Goal: Find specific page/section: Find specific page/section

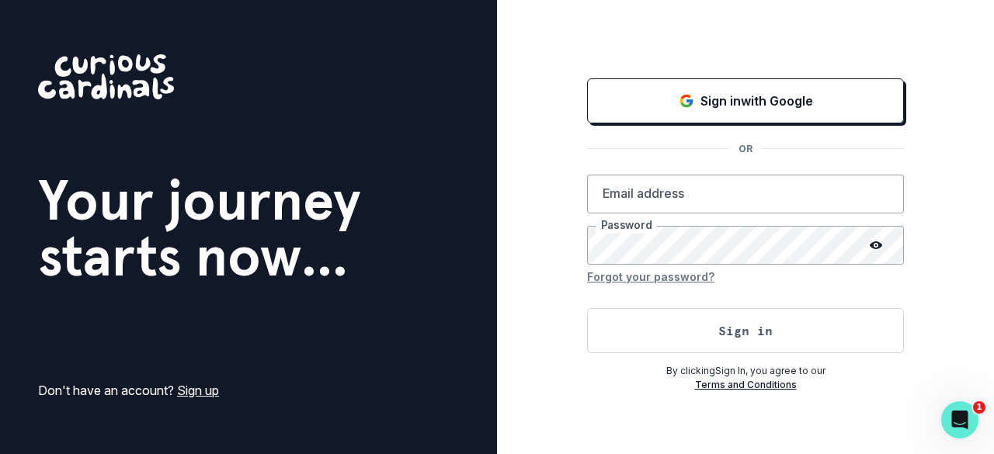
click at [716, 99] on p "Sign in with Google" at bounding box center [756, 101] width 113 height 19
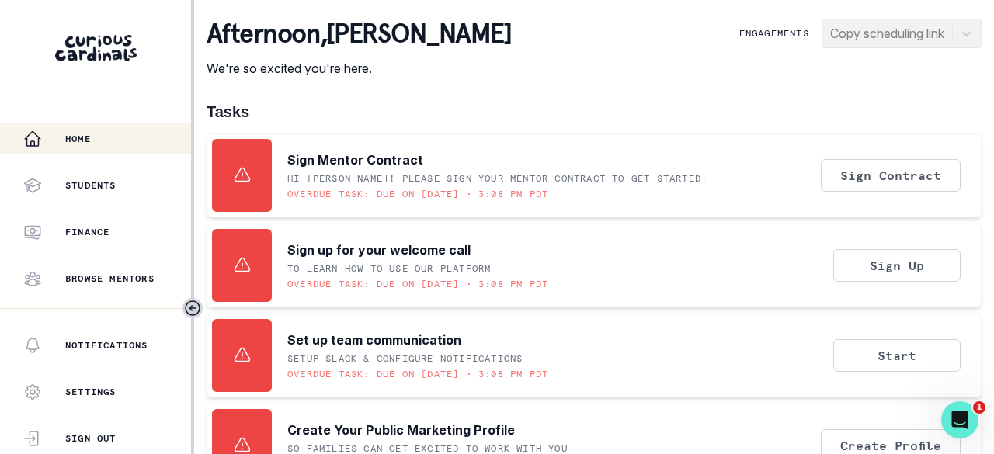
scroll to position [498, 0]
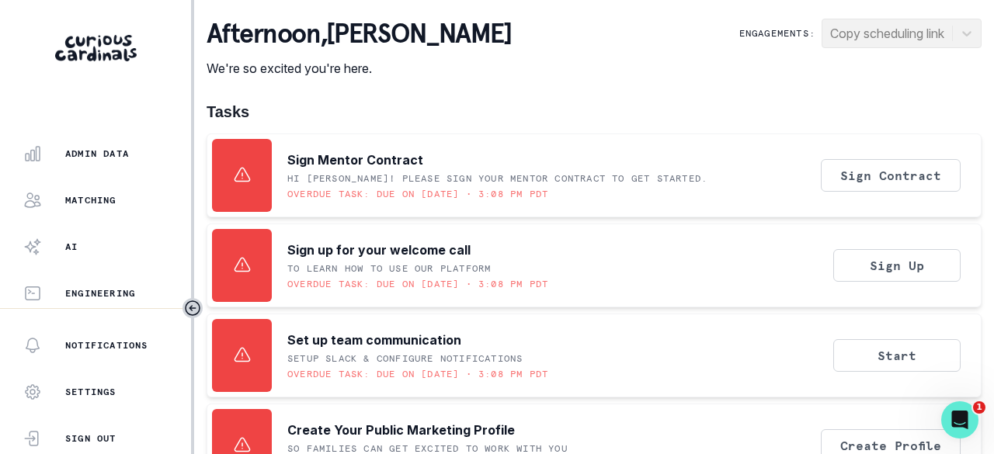
click at [104, 200] on p "Matching" at bounding box center [90, 200] width 51 height 12
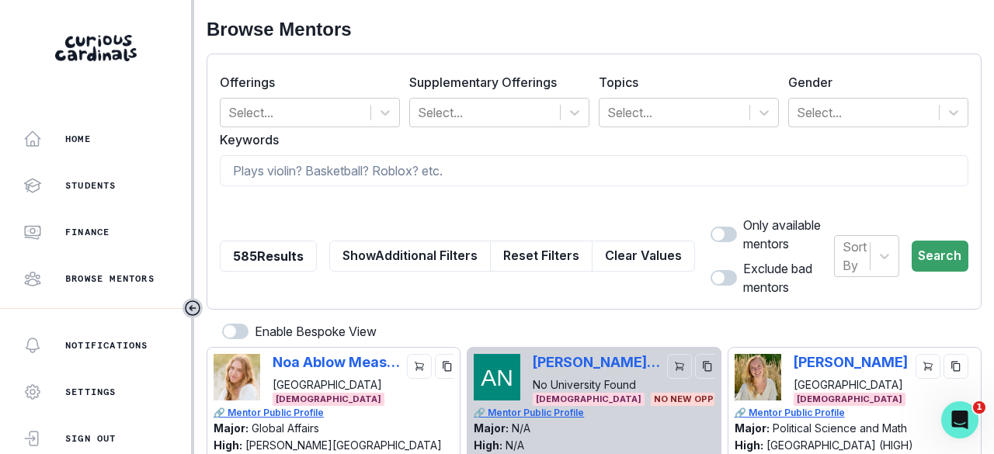
click at [350, 166] on input at bounding box center [594, 170] width 748 height 31
type input "yaduk"
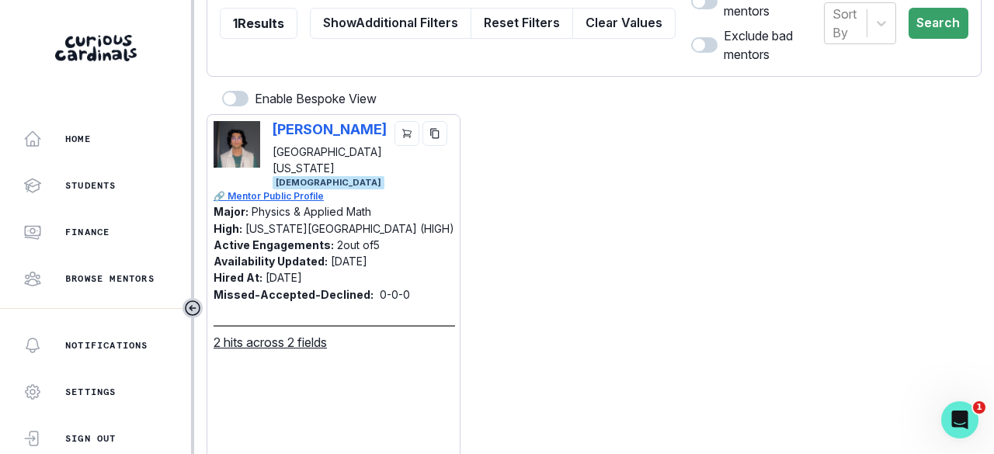
scroll to position [498, 0]
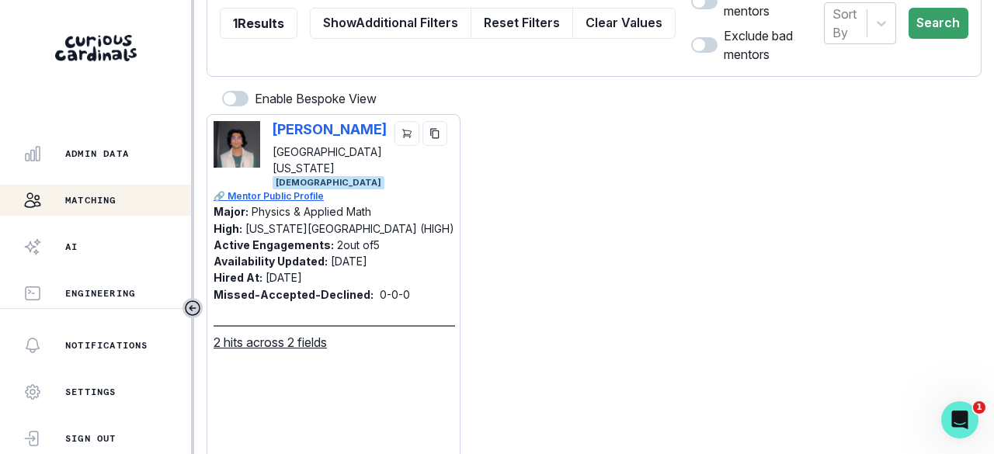
click at [116, 164] on button "Admin Data" at bounding box center [95, 153] width 191 height 31
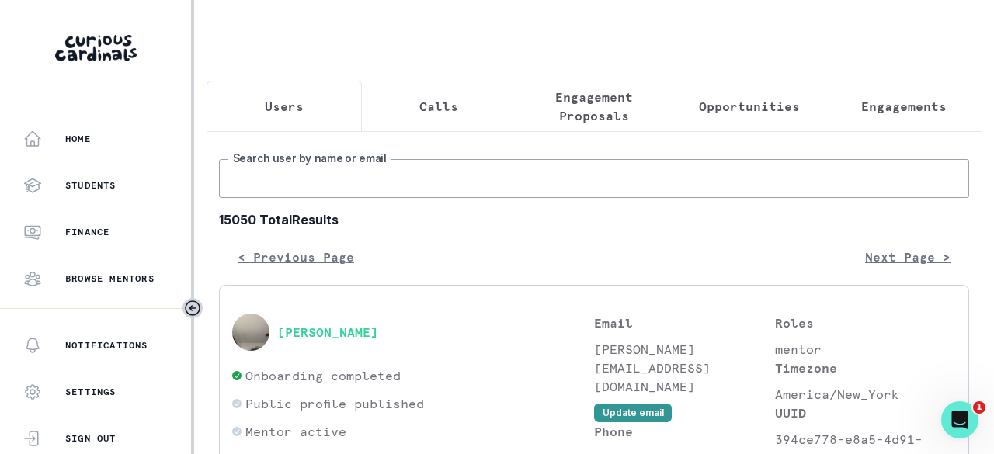
click at [400, 194] on input "Search user by name or email" at bounding box center [594, 178] width 750 height 39
type input "yadukr"
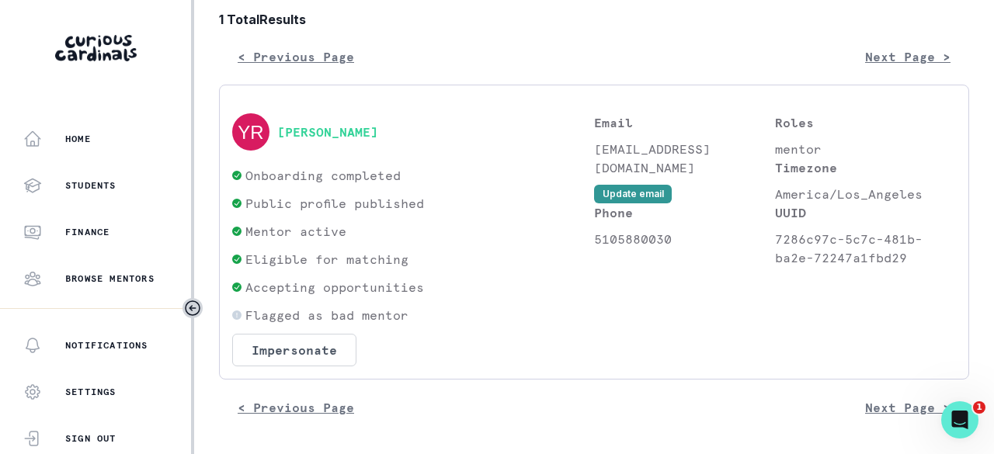
scroll to position [210, 0]
click at [370, 132] on button "[PERSON_NAME]" at bounding box center [327, 132] width 101 height 16
